Goal: Information Seeking & Learning: Learn about a topic

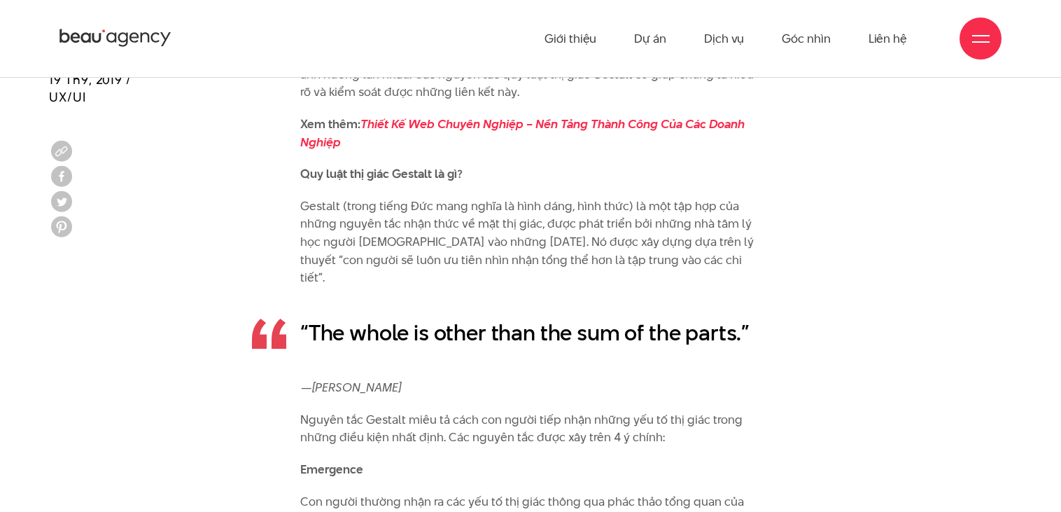
scroll to position [2023, 0]
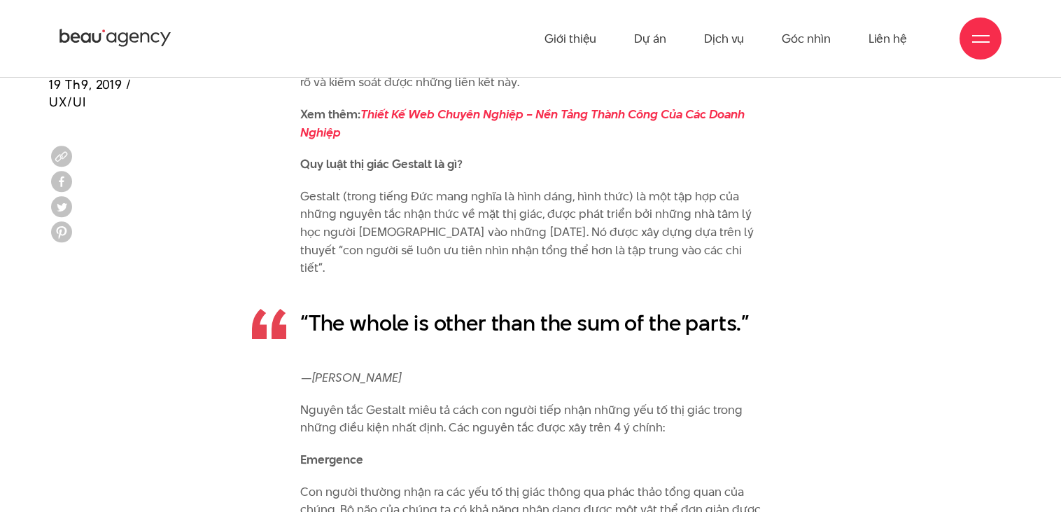
scroll to position [2030, 0]
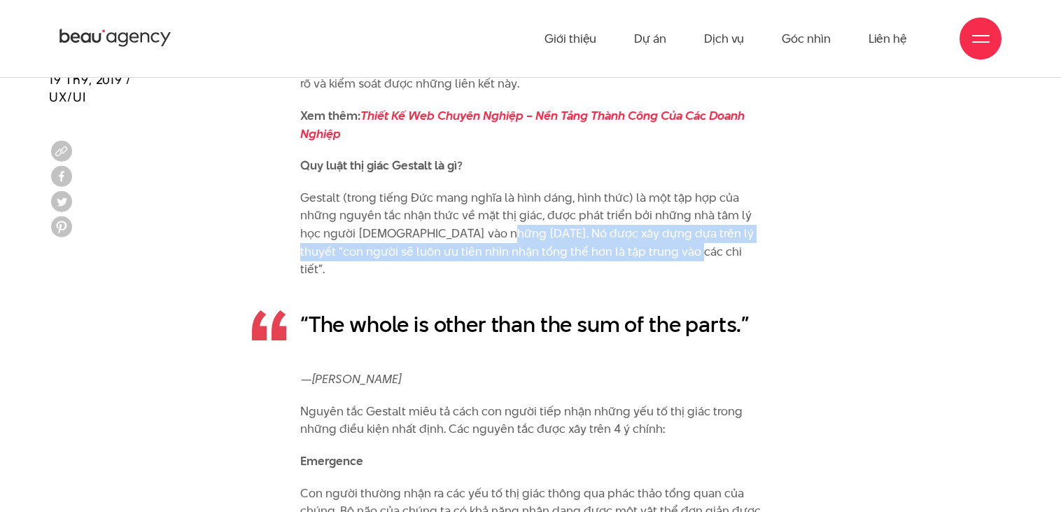
drag, startPoint x: 499, startPoint y: 233, endPoint x: 662, endPoint y: 253, distance: 164.3
click at [662, 253] on p "Gestalt (trong tiếng Đức mang nghĩa là hình dáng, hình thức) là một tập hợp của…" at bounding box center [530, 234] width 461 height 90
copy p "Nó được xây dựng dựa trên lý thuyết “con người sẽ luôn ưu tiên nhìn nhận tổng t…"
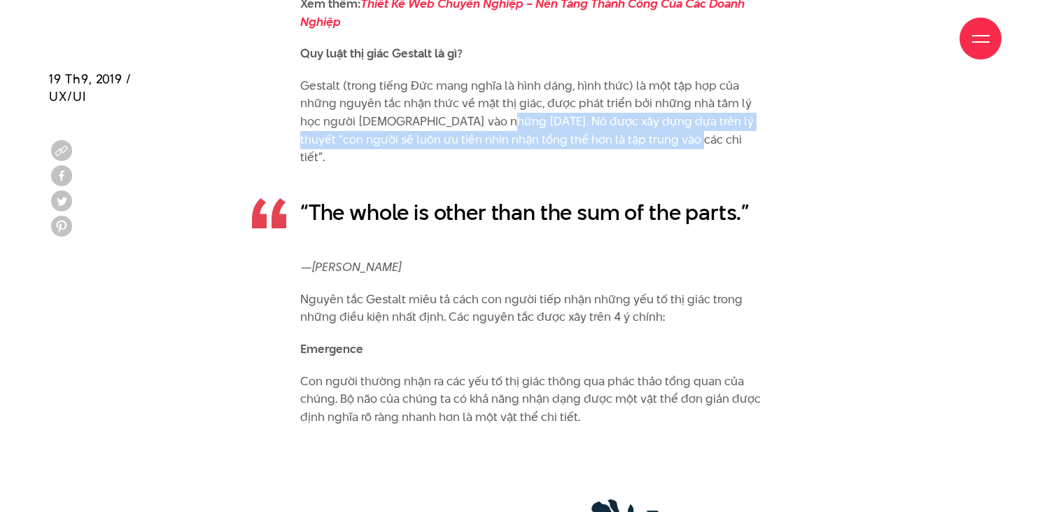
scroll to position [2140, 0]
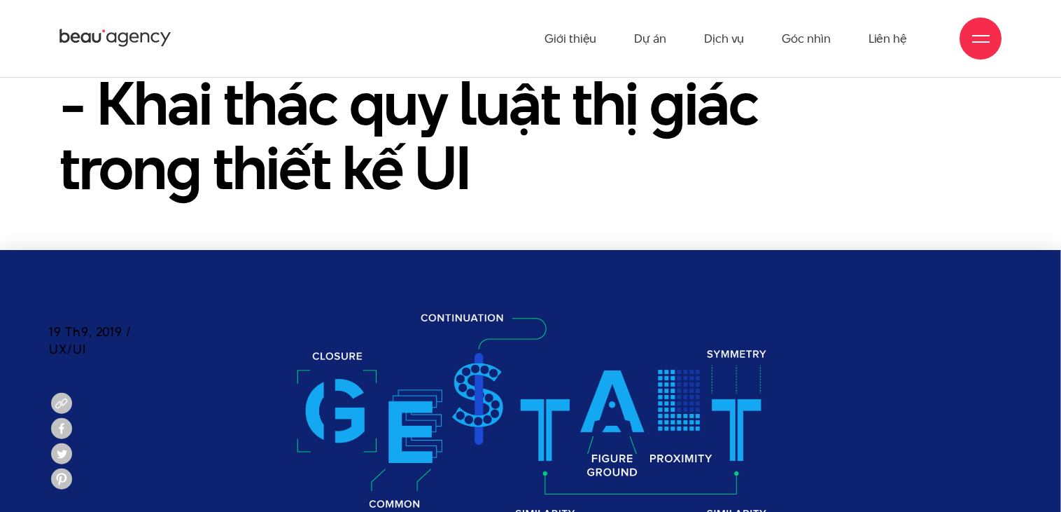
scroll to position [162, 0]
